Goal: Information Seeking & Learning: Learn about a topic

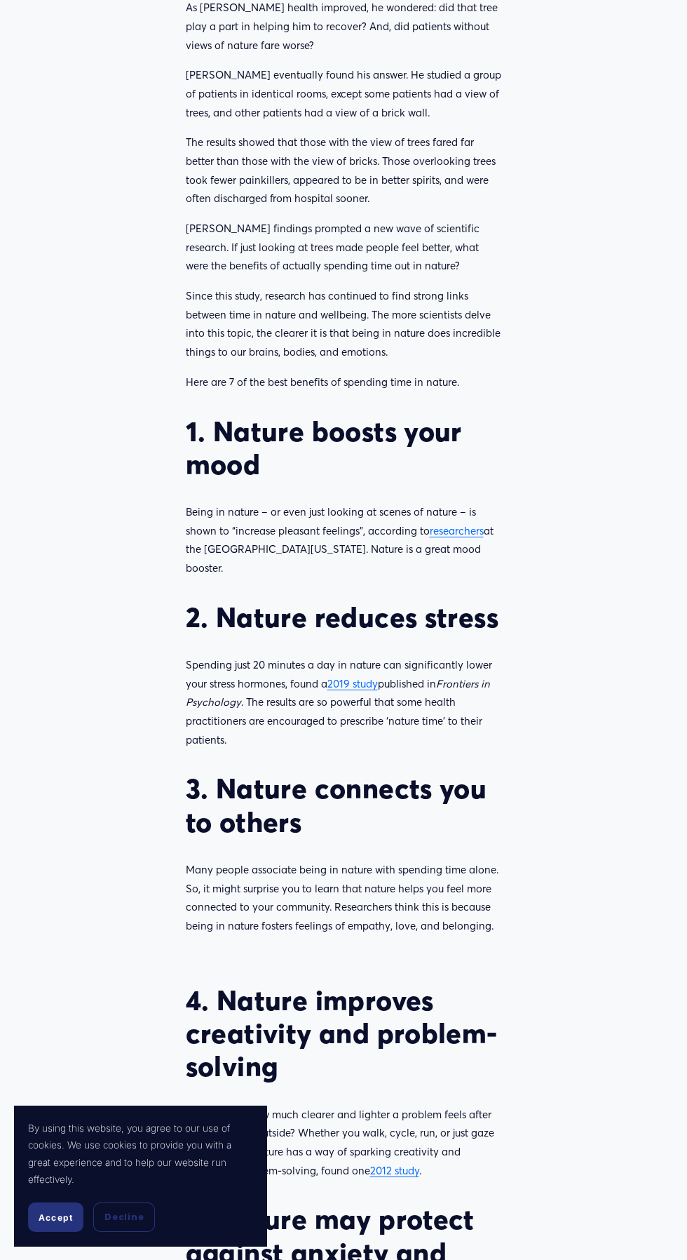
scroll to position [845, 0]
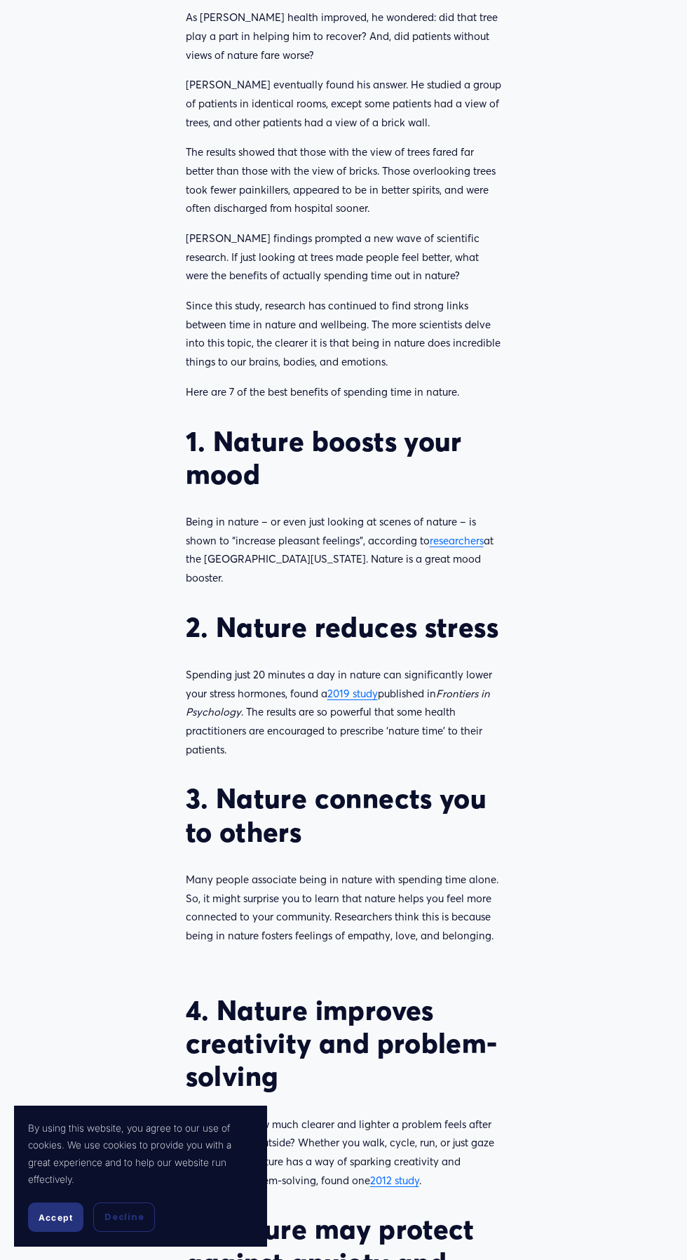
click at [659, 816] on article "7 incredible benefits of being in nature Chill [DATE] Written By [PERSON_NAME] …" at bounding box center [343, 920] width 687 height 3329
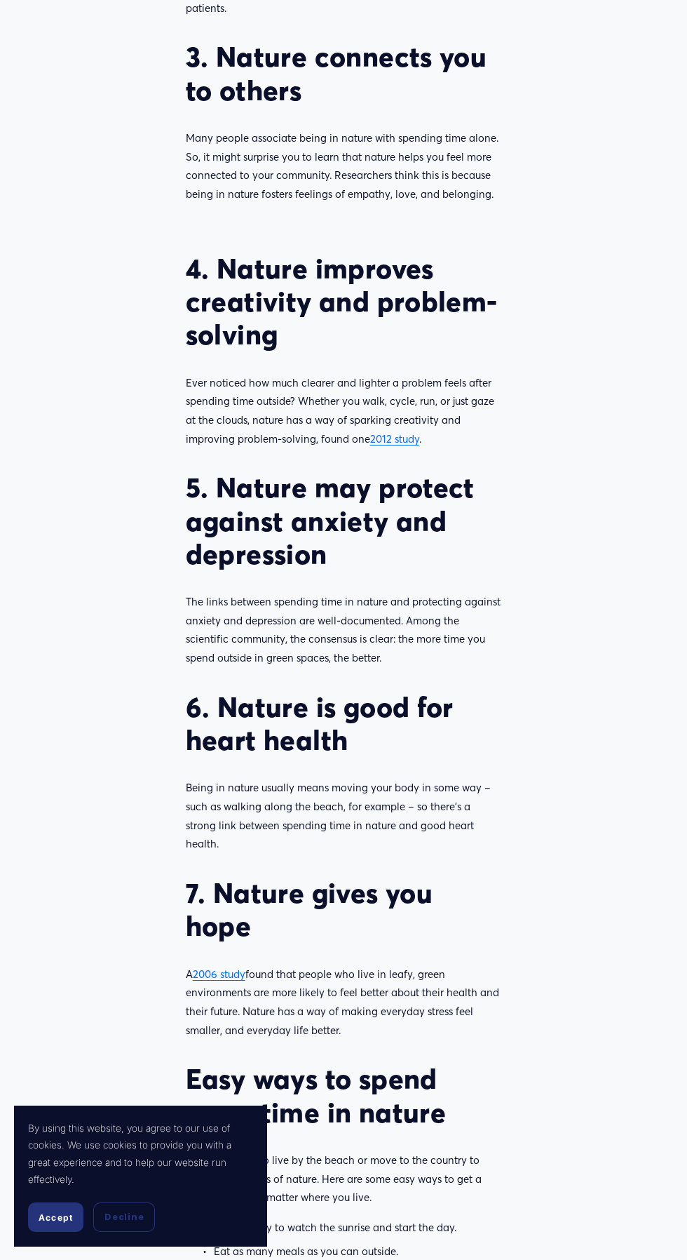
scroll to position [1586, 0]
click at [664, 565] on article "7 incredible benefits of being in nature Chill [DATE] Written By [PERSON_NAME] …" at bounding box center [343, 179] width 687 height 3329
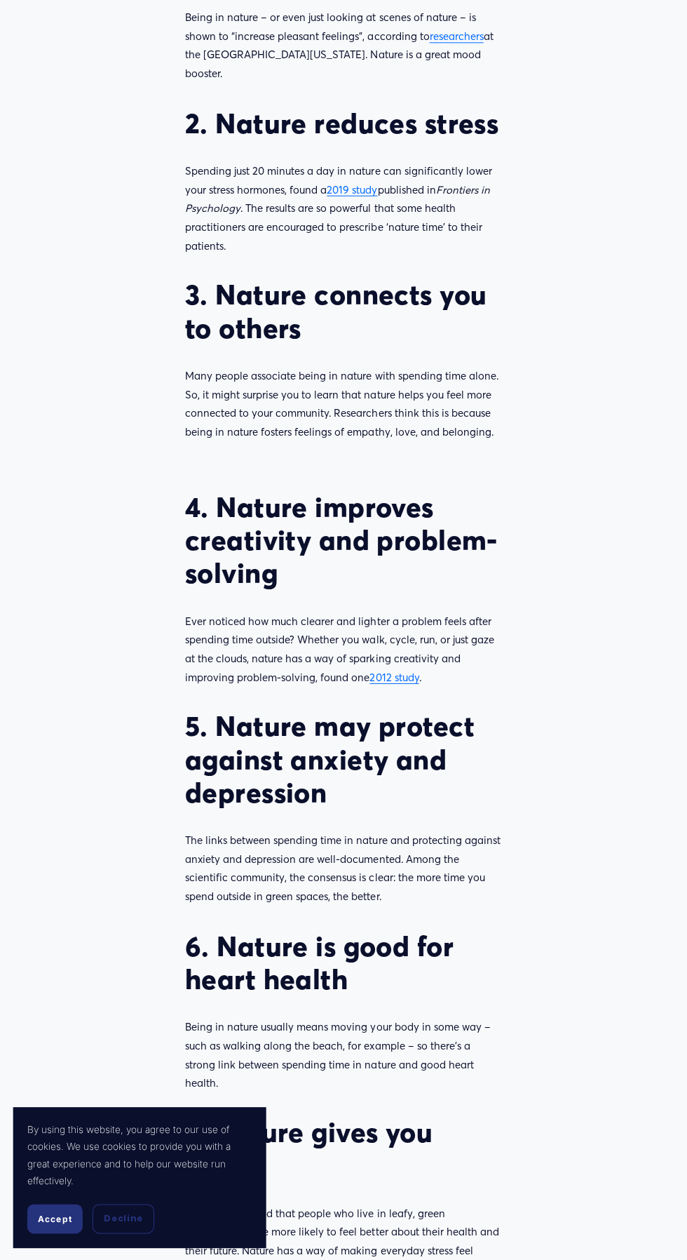
click at [661, 565] on article "7 incredible benefits of being in nature Chill [DATE] Written By [PERSON_NAME] …" at bounding box center [343, 416] width 687 height 3329
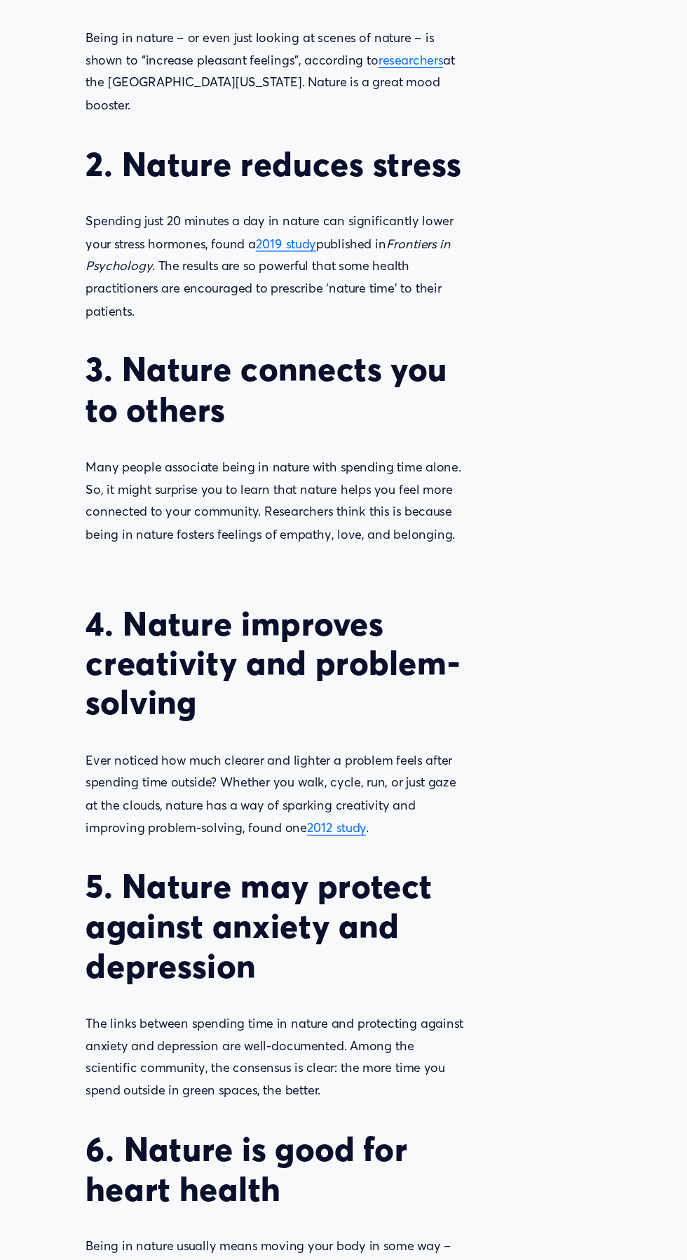
scroll to position [1230, 0]
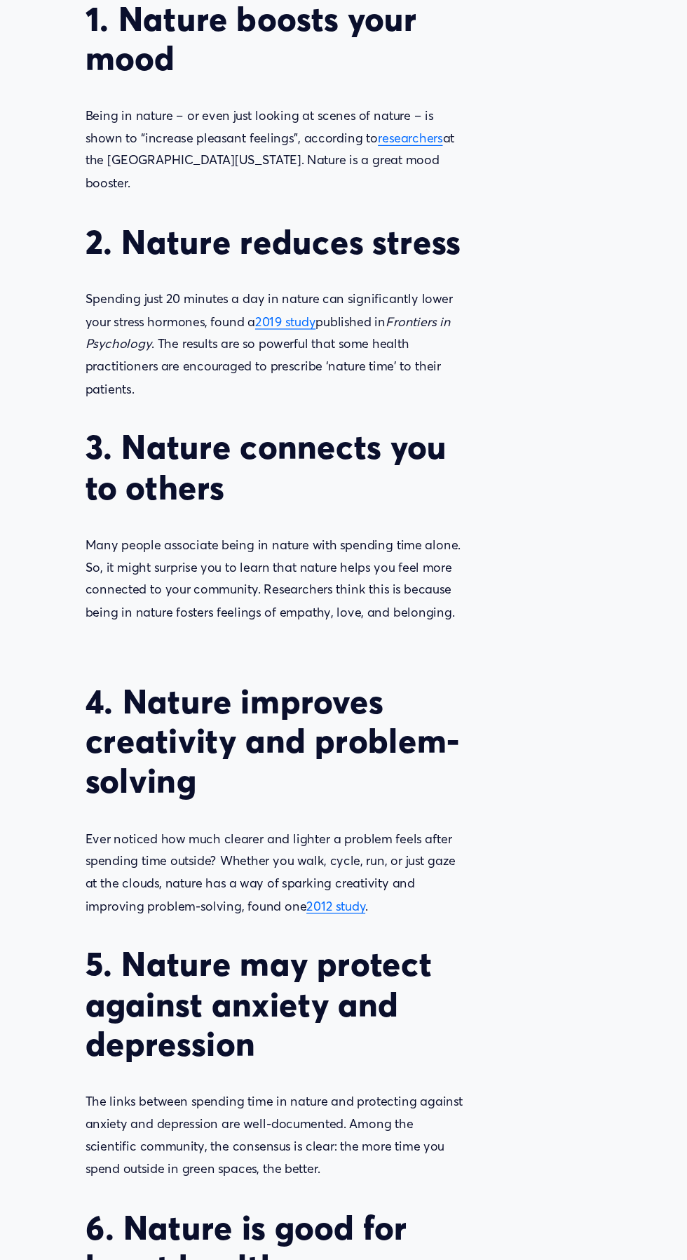
click at [667, 549] on article "7 incredible benefits of being in nature Chill [DATE] Written By [PERSON_NAME] …" at bounding box center [343, 535] width 687 height 3329
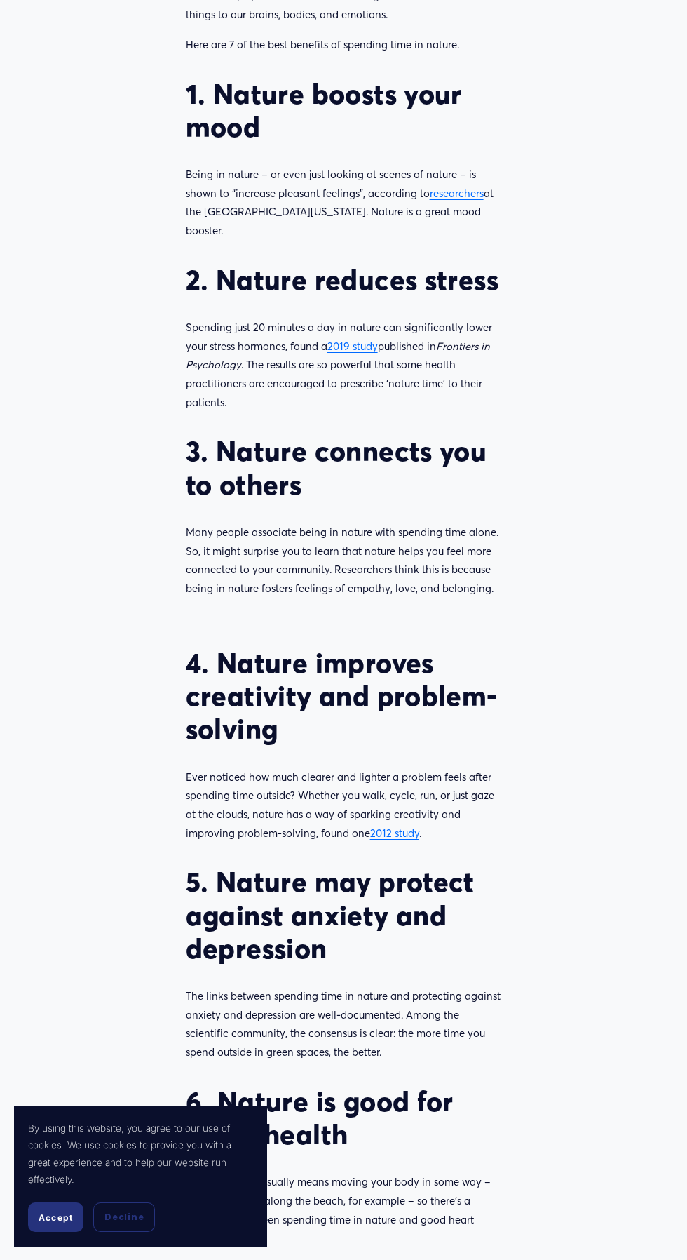
click at [661, 471] on article "7 incredible benefits of being in nature Chill [DATE] Written By [PERSON_NAME] …" at bounding box center [343, 573] width 687 height 3329
click at [29, 894] on article "7 incredible benefits of being in nature Chill [DATE] Written By [PERSON_NAME] …" at bounding box center [343, 573] width 687 height 3329
copy h2 "depressio"
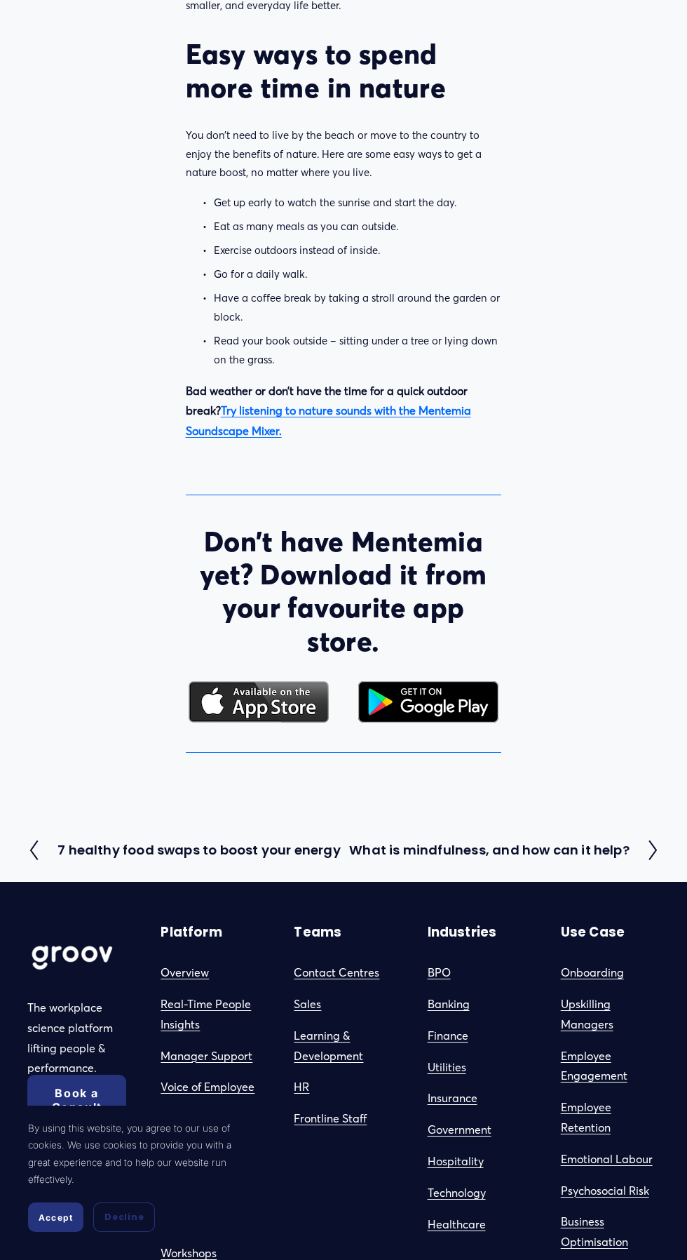
scroll to position [2608, 0]
